Goal: Transaction & Acquisition: Purchase product/service

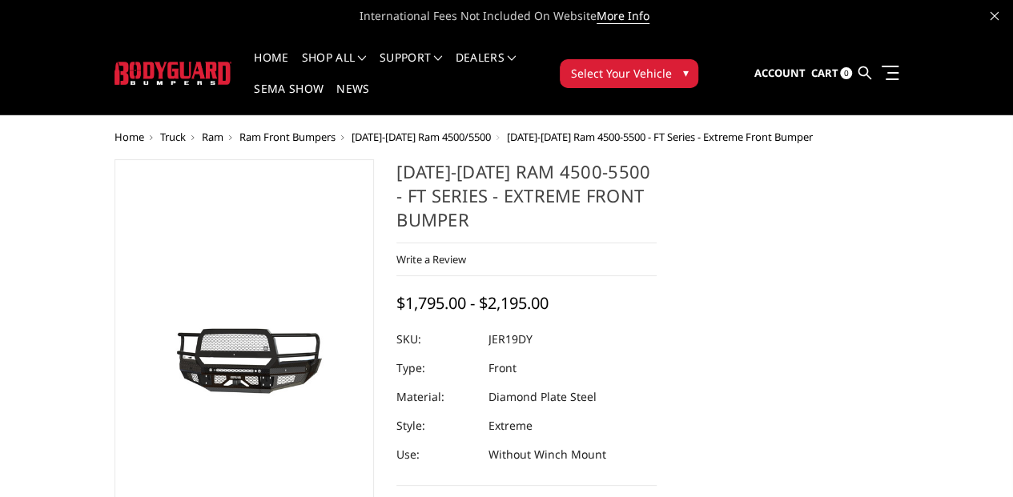
click at [672, 66] on button "Select Your Vehicle ▾" at bounding box center [629, 73] width 138 height 29
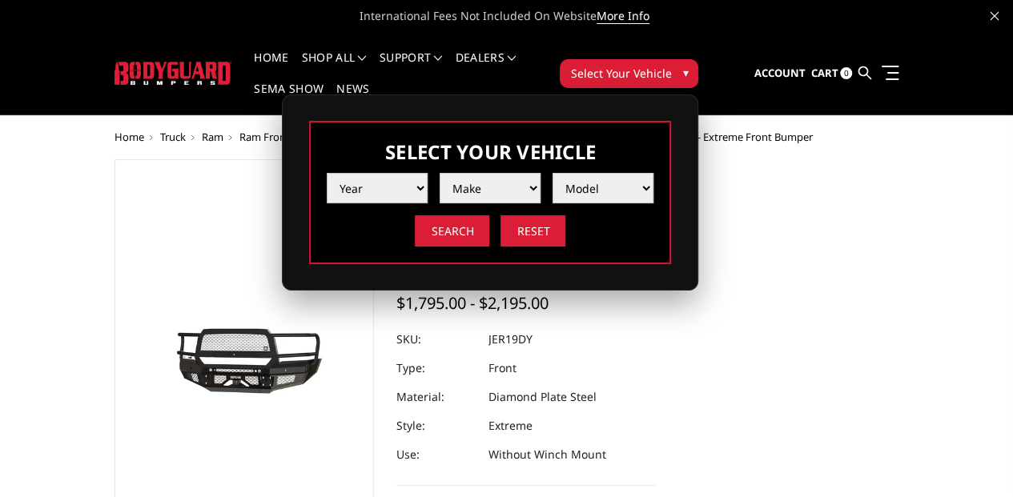
click at [418, 186] on select "Year [DATE] 2024 2023 2022 2021 2020 2019 2018 2017 2016 2015 2014 2013 2012 20…" at bounding box center [377, 188] width 101 height 30
select select "yr_2025"
click at [327, 173] on select "Year [DATE] 2024 2023 2022 2021 2020 2019 2018 2017 2016 2015 2014 2013 2012 20…" at bounding box center [377, 188] width 101 height 30
click at [533, 185] on select "Make Chevrolet Ford GMC Ram Toyota" at bounding box center [489, 188] width 101 height 30
select select "mk_ram"
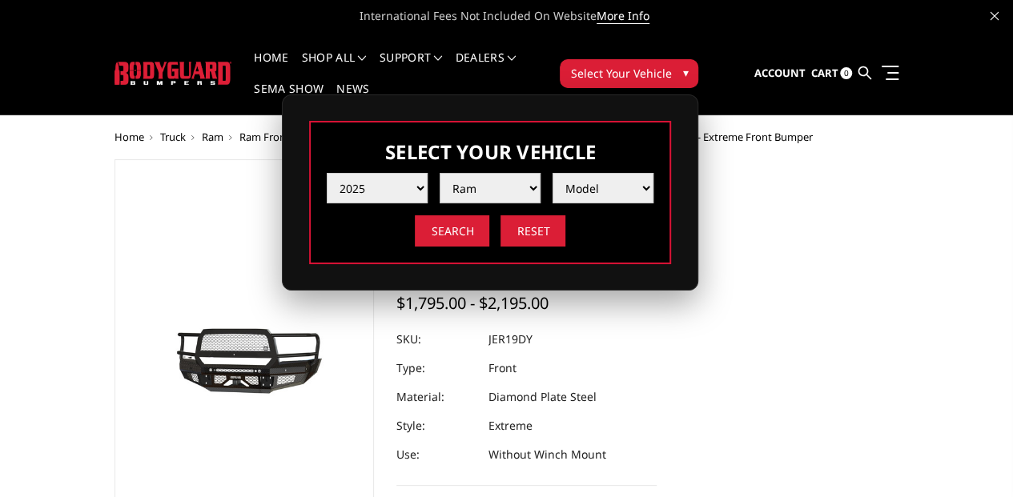
click at [439, 173] on select "Make Chevrolet Ford GMC Ram Toyota" at bounding box center [489, 188] width 101 height 30
click at [648, 185] on select "Model 1500 6-Lug 1500 Rebel 2500 / 3500 4500 / 5500 RHO" at bounding box center [602, 188] width 101 height 30
select select "md_4500-5500"
click at [552, 173] on select "Model 1500 6-Lug 1500 Rebel 2500 / 3500 4500 / 5500 RHO" at bounding box center [602, 188] width 101 height 30
click at [454, 226] on input "Search" at bounding box center [452, 230] width 74 height 31
